Goal: Entertainment & Leisure: Consume media (video, audio)

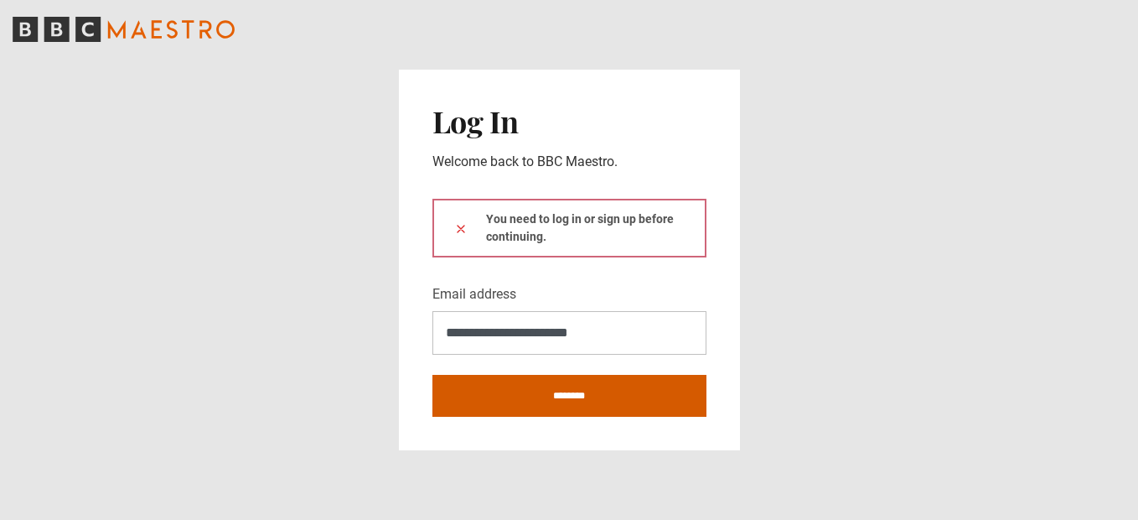
type input "**********"
click at [540, 396] on input "********" at bounding box center [569, 396] width 274 height 42
type input "**********"
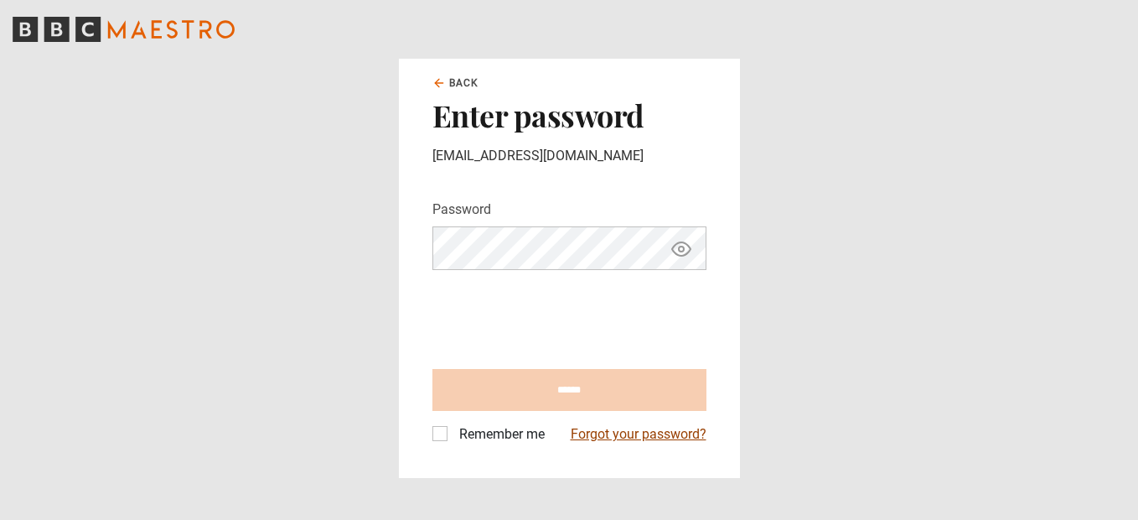
click at [623, 434] on link "Forgot your password?" at bounding box center [639, 434] width 136 height 20
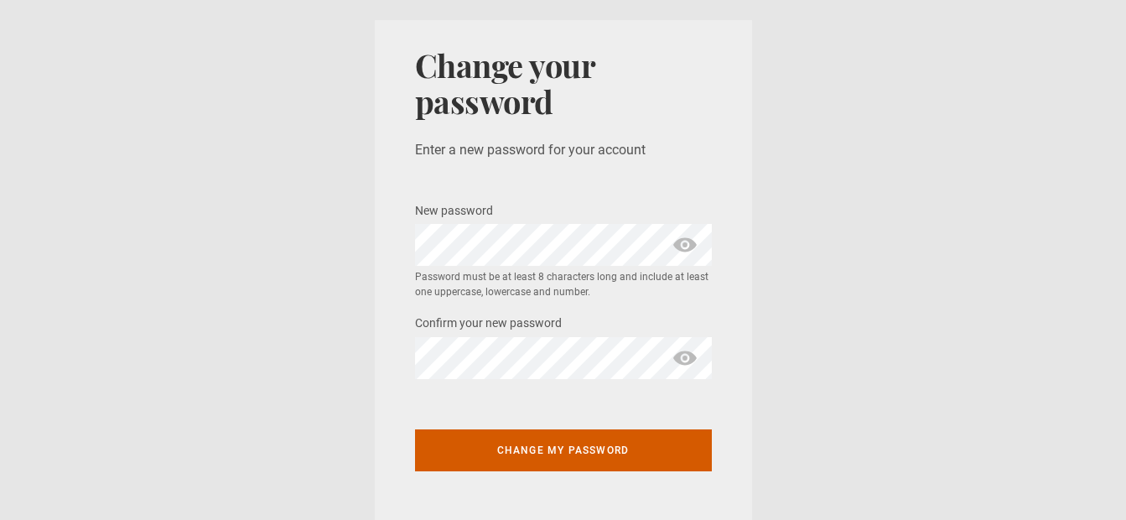
click at [544, 450] on button "Change my password" at bounding box center [563, 450] width 297 height 42
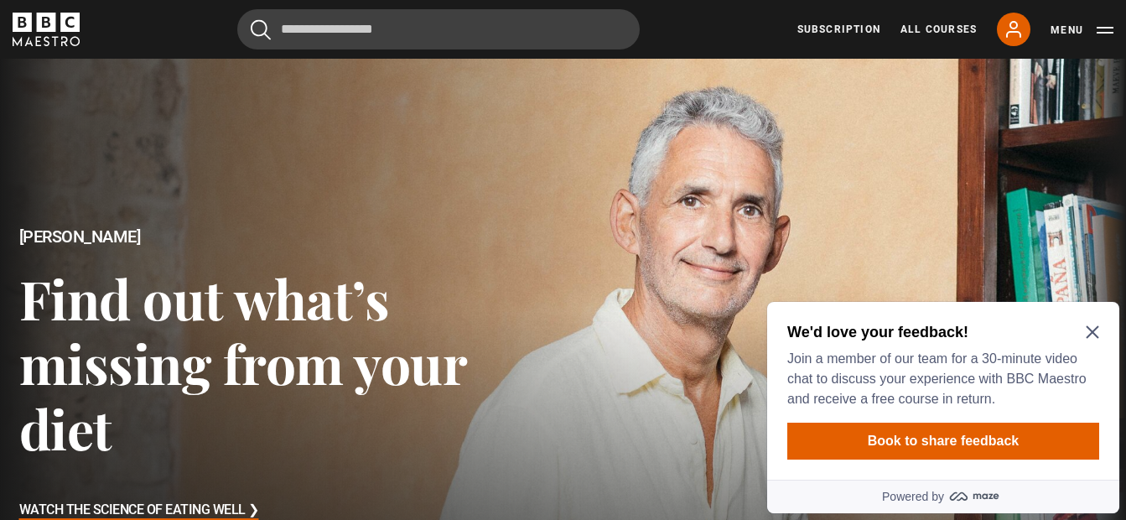
click at [1090, 329] on icon "Close Maze Prompt" at bounding box center [1091, 332] width 13 height 13
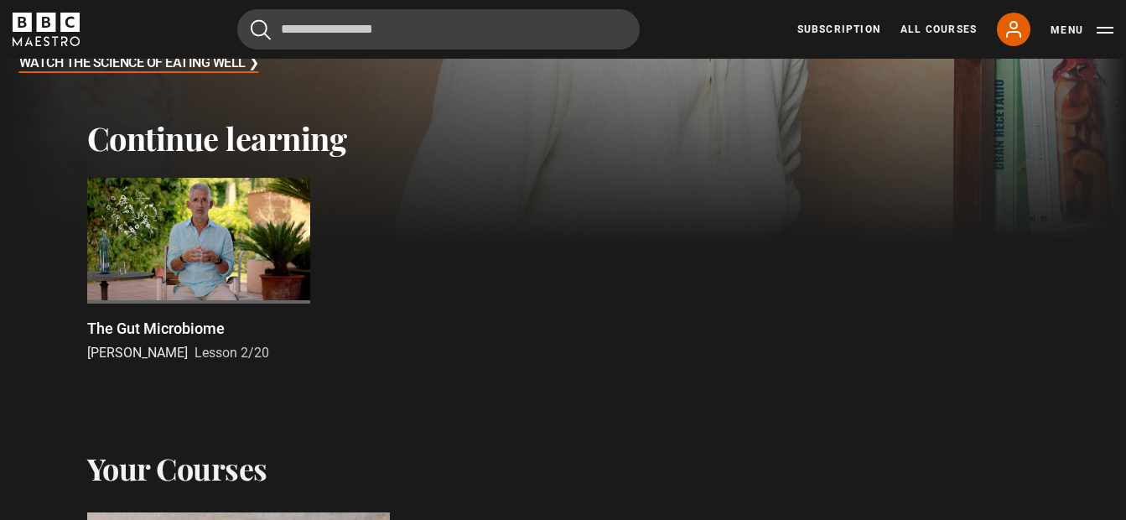
scroll to position [559, 0]
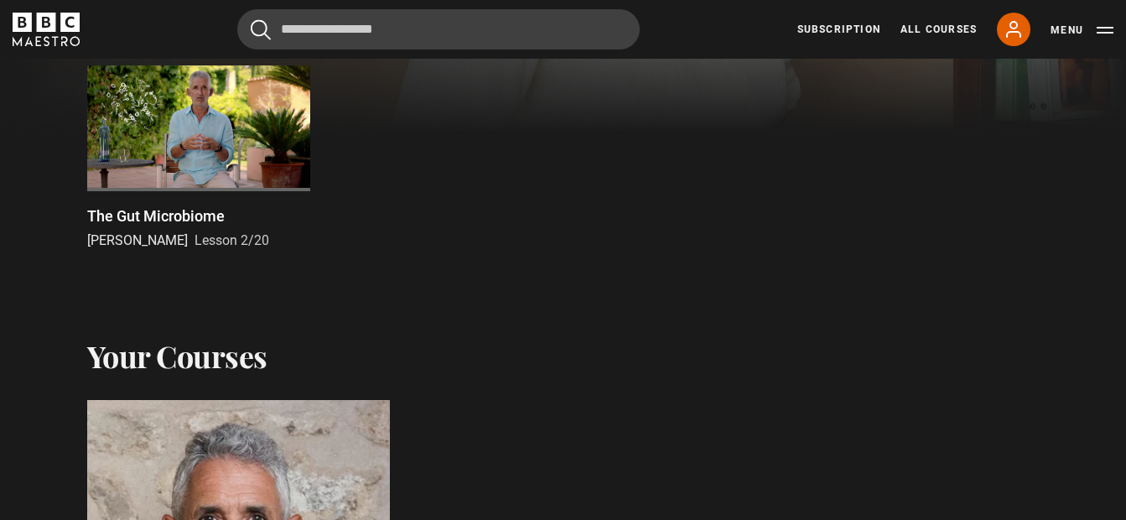
click at [165, 126] on div at bounding box center [198, 128] width 223 height 126
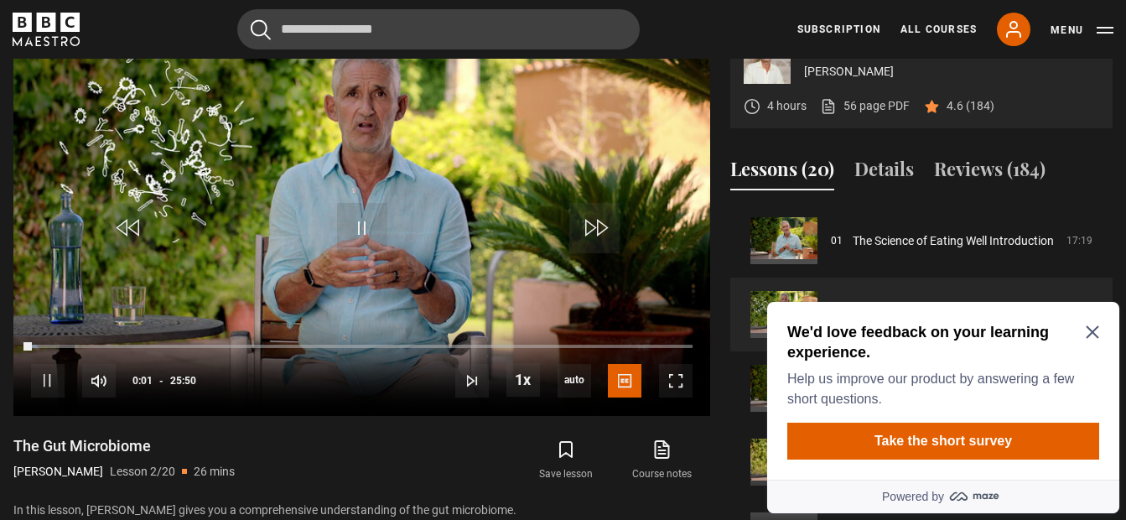
click at [1090, 328] on icon "Close Maze Prompt" at bounding box center [1091, 331] width 13 height 13
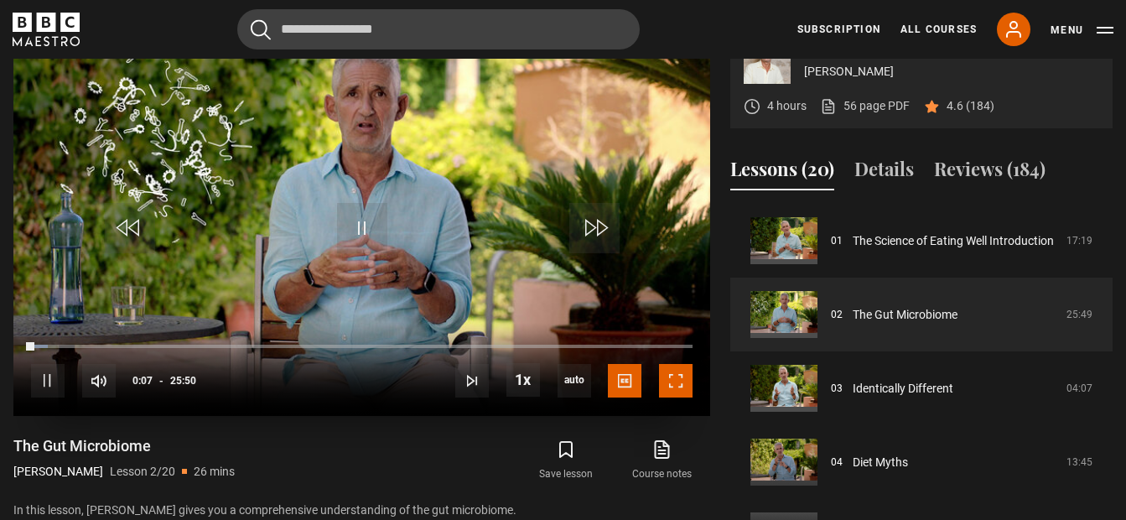
click at [669, 397] on span "Video Player" at bounding box center [676, 381] width 34 height 34
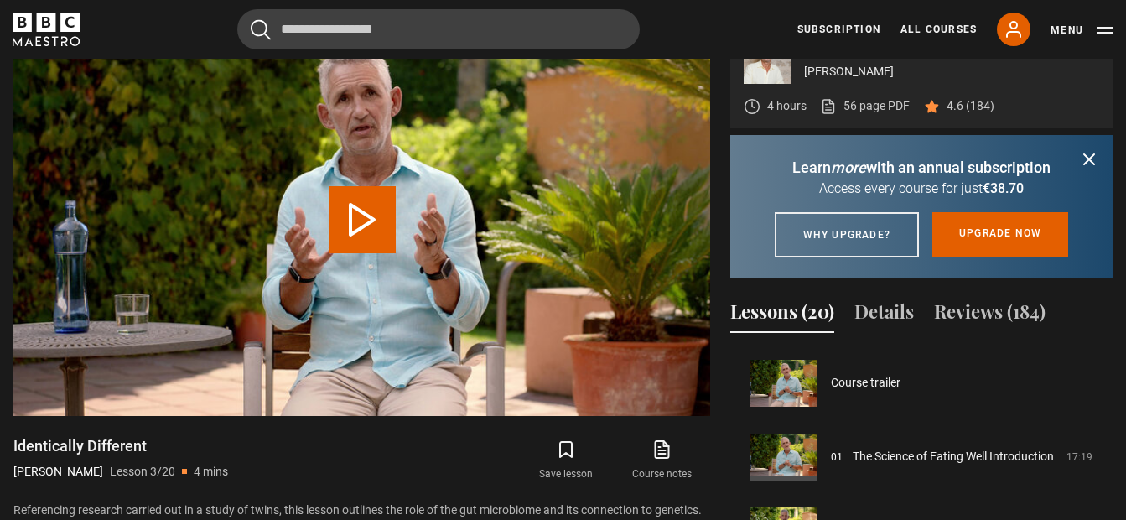
scroll to position [148, 0]
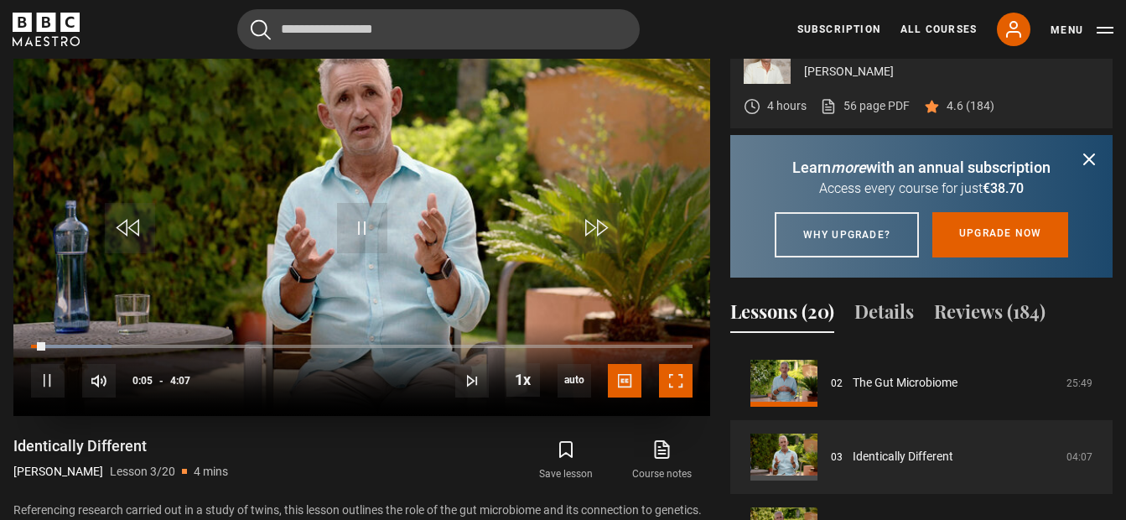
click at [665, 397] on span "Video Player" at bounding box center [676, 381] width 34 height 34
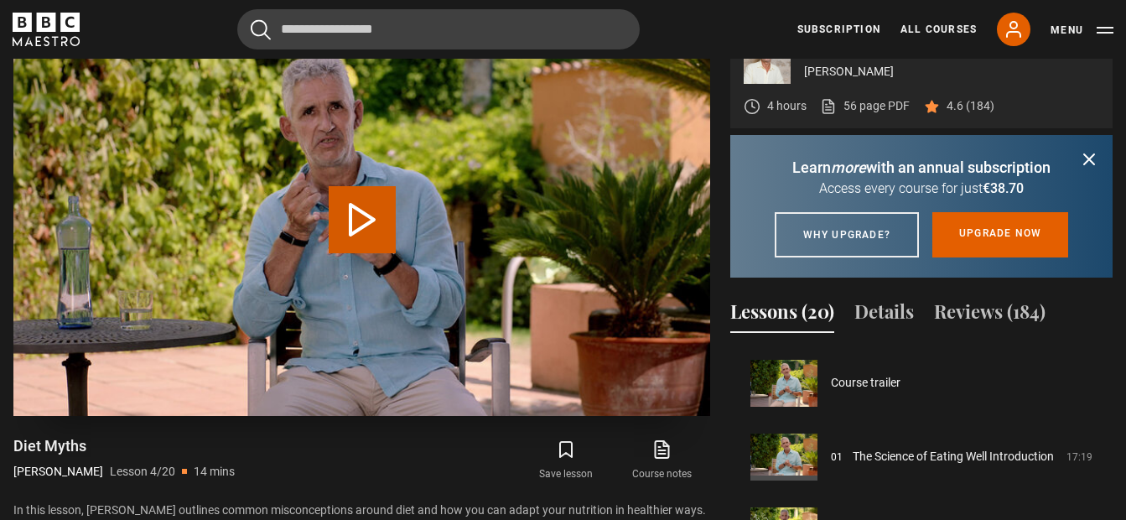
scroll to position [221, 0]
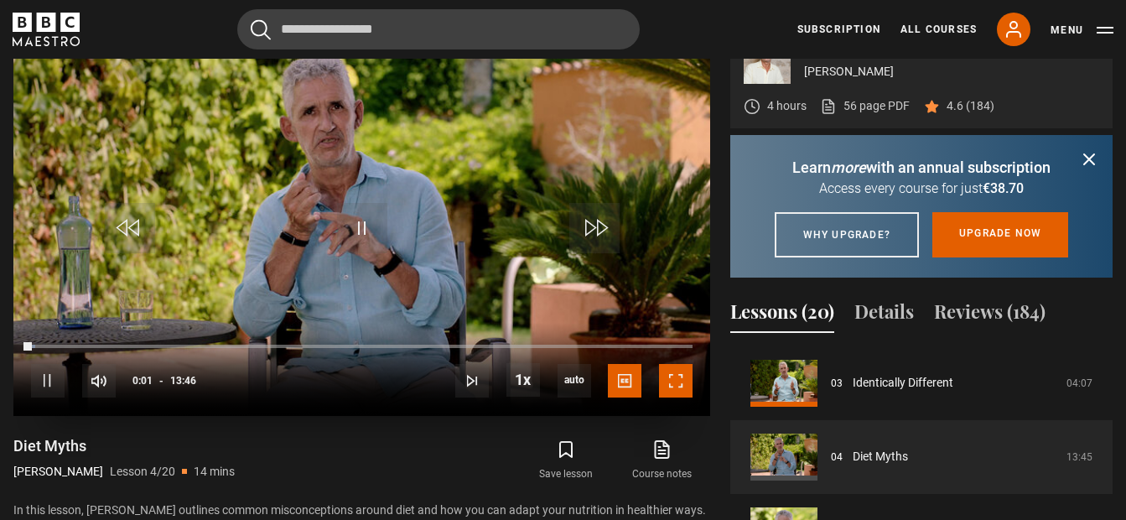
click at [680, 397] on span "Video Player" at bounding box center [676, 381] width 34 height 34
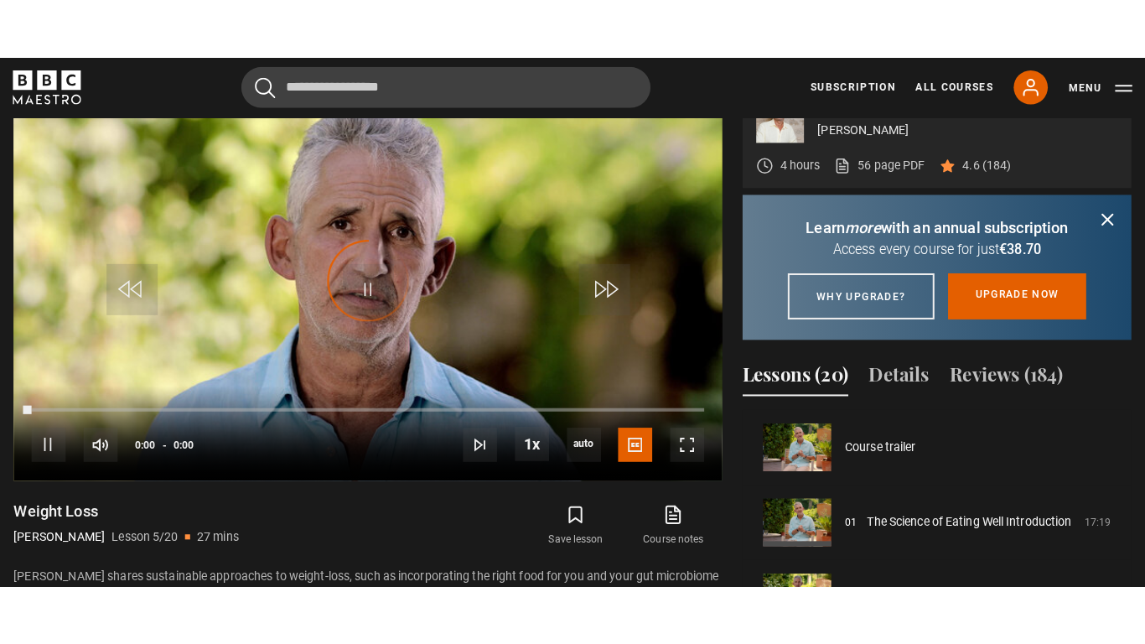
scroll to position [295, 0]
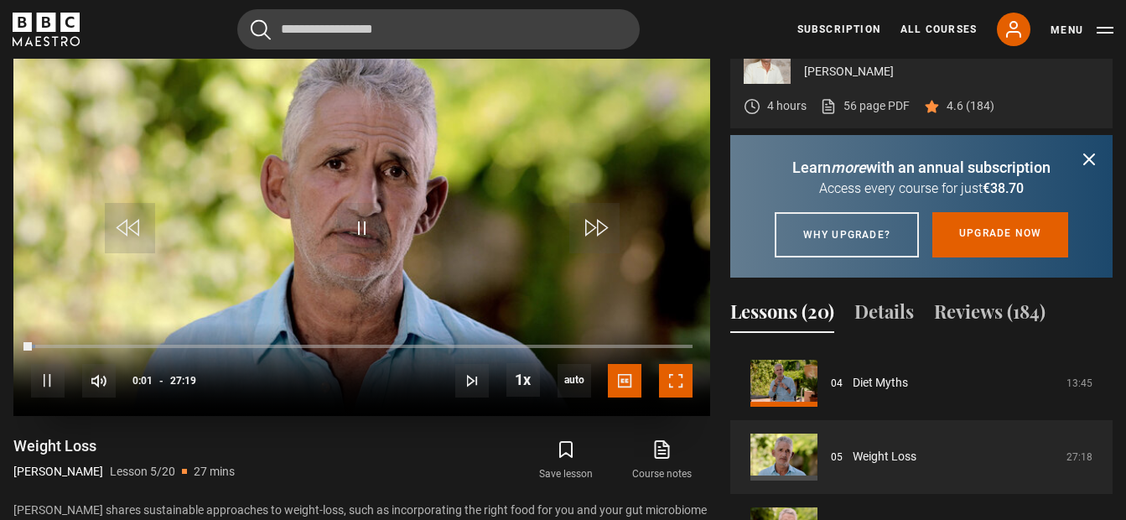
click at [684, 397] on span "Video Player" at bounding box center [676, 381] width 34 height 34
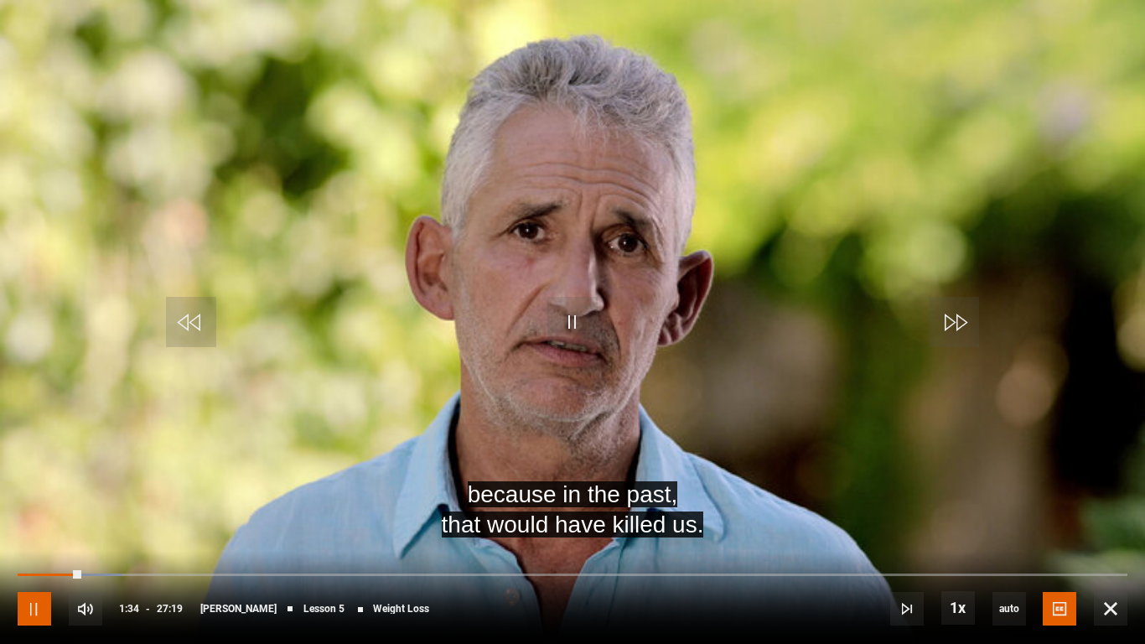
click at [39, 519] on span "Video Player" at bounding box center [35, 609] width 34 height 34
